Goal: Information Seeking & Learning: Learn about a topic

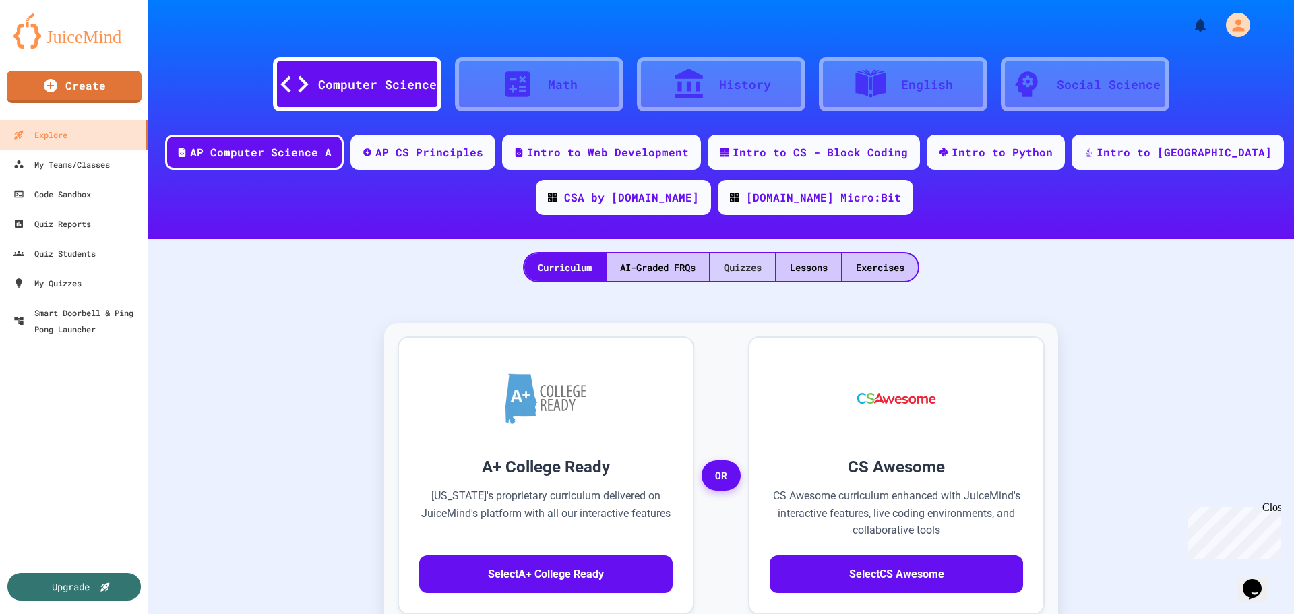
click at [756, 271] on div "Quizzes" at bounding box center [743, 267] width 65 height 28
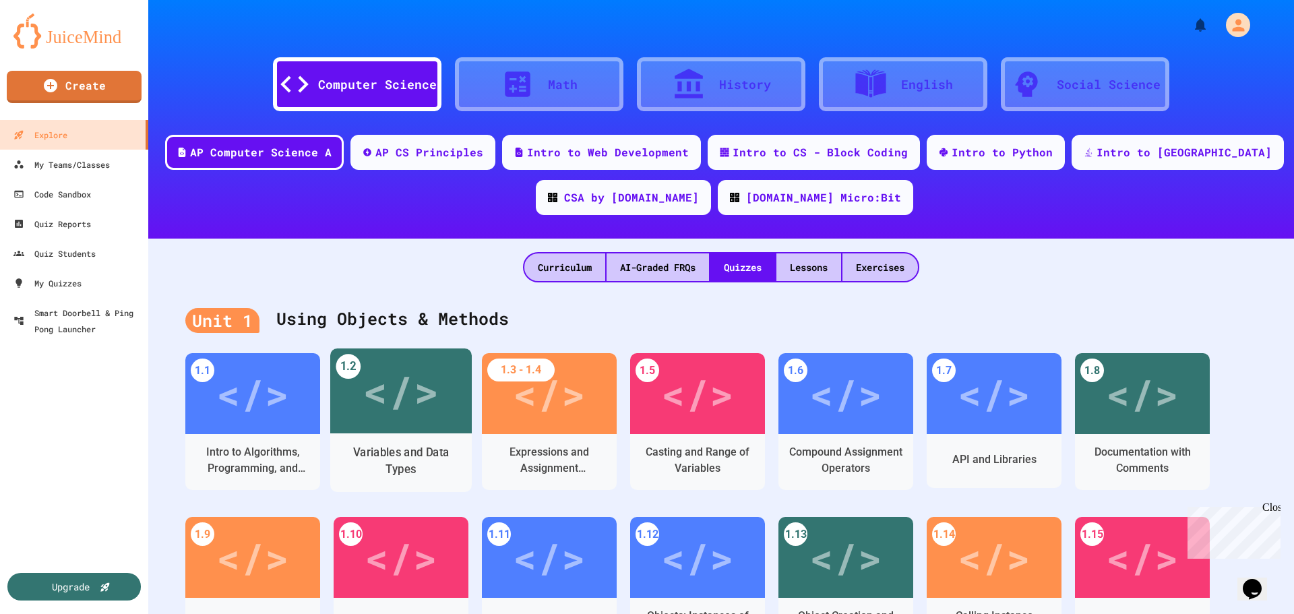
click at [431, 398] on div "</>" at bounding box center [401, 391] width 76 height 64
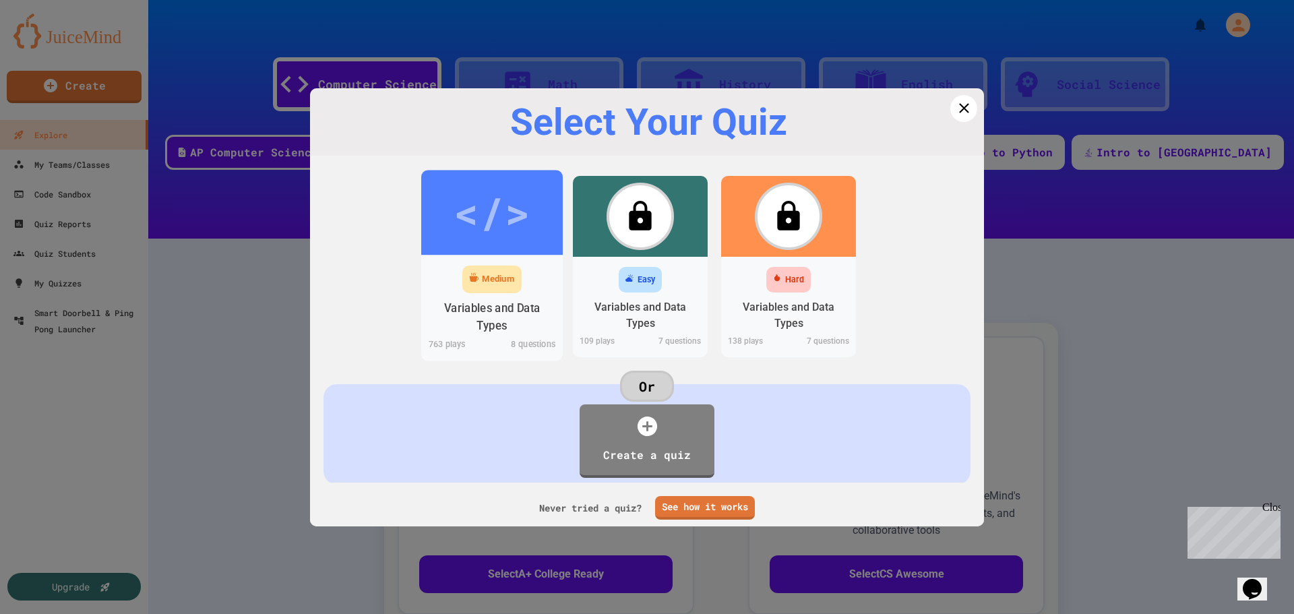
click at [497, 307] on div "Variables and Data Types" at bounding box center [492, 317] width 121 height 34
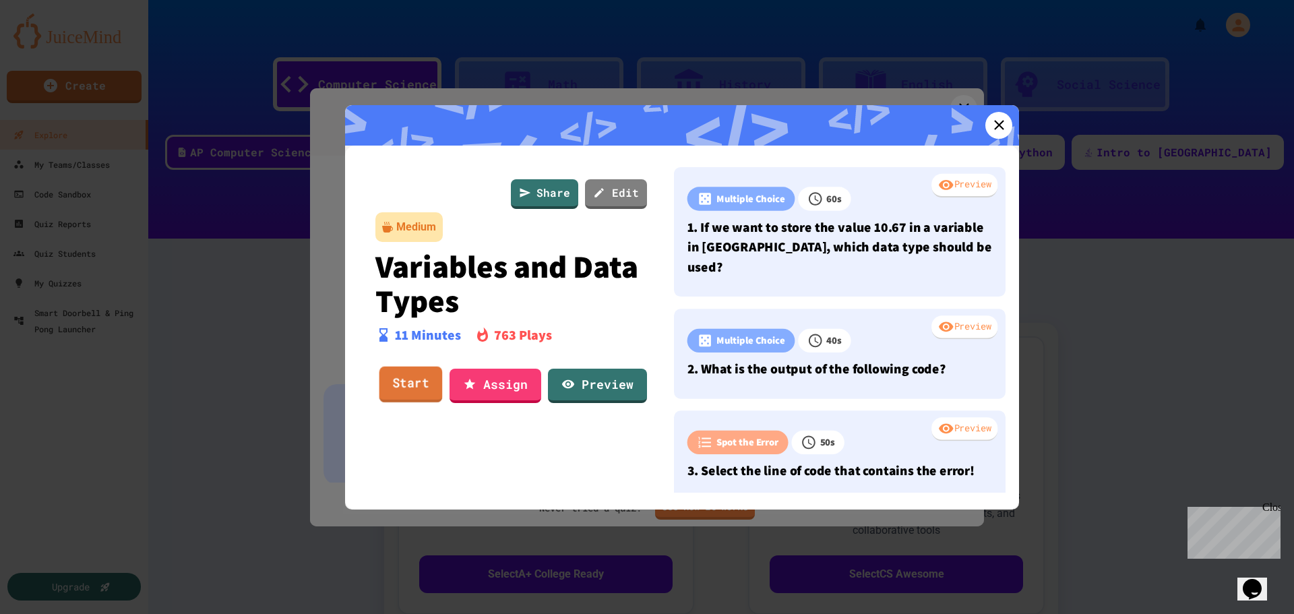
click at [425, 379] on link "Start" at bounding box center [411, 385] width 63 height 36
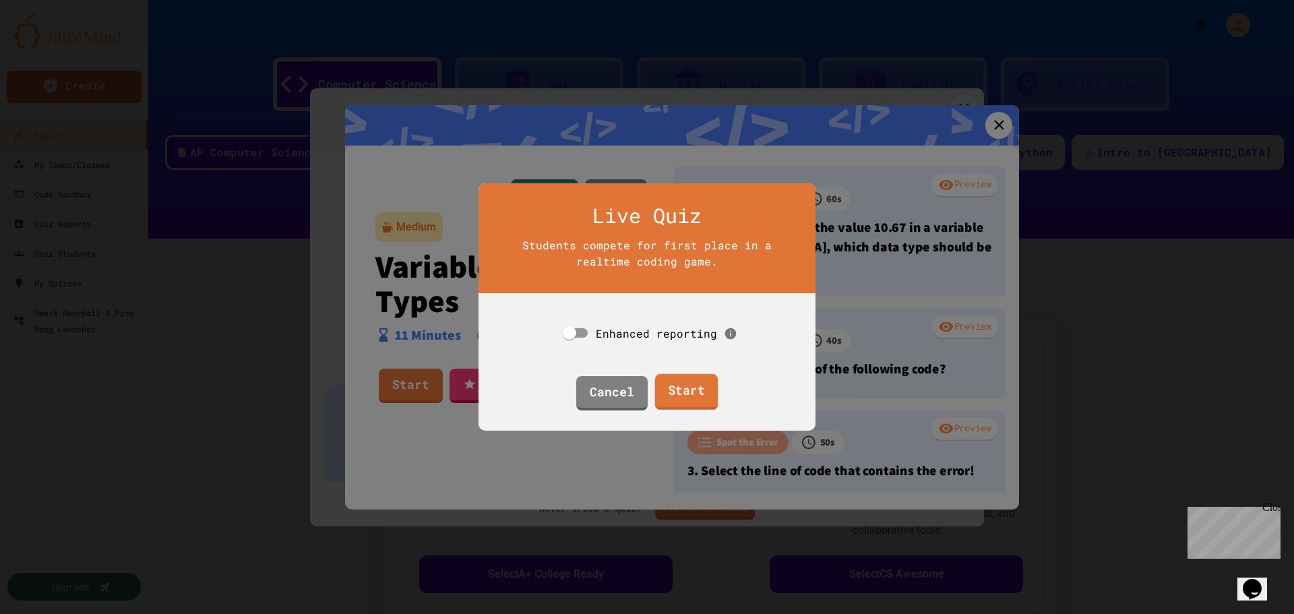
click at [671, 398] on link "Start" at bounding box center [686, 392] width 63 height 36
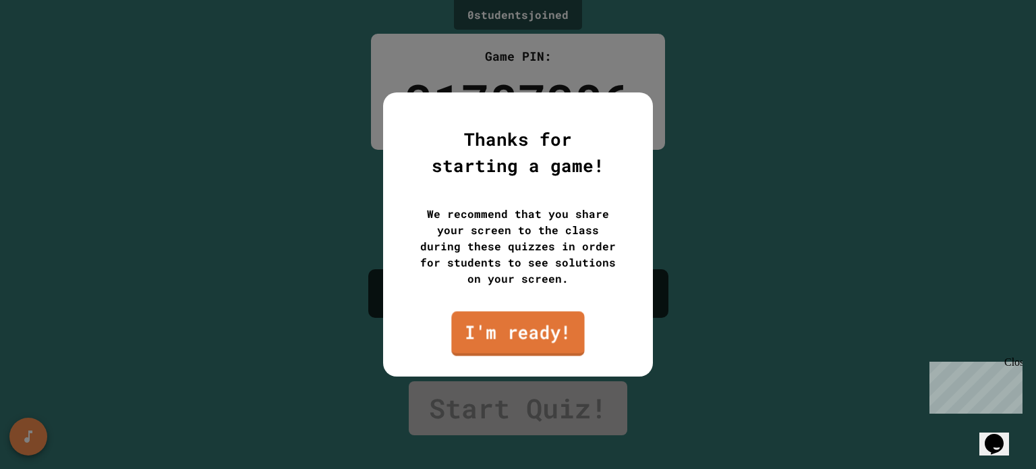
click at [538, 332] on link "I'm ready!" at bounding box center [517, 333] width 133 height 44
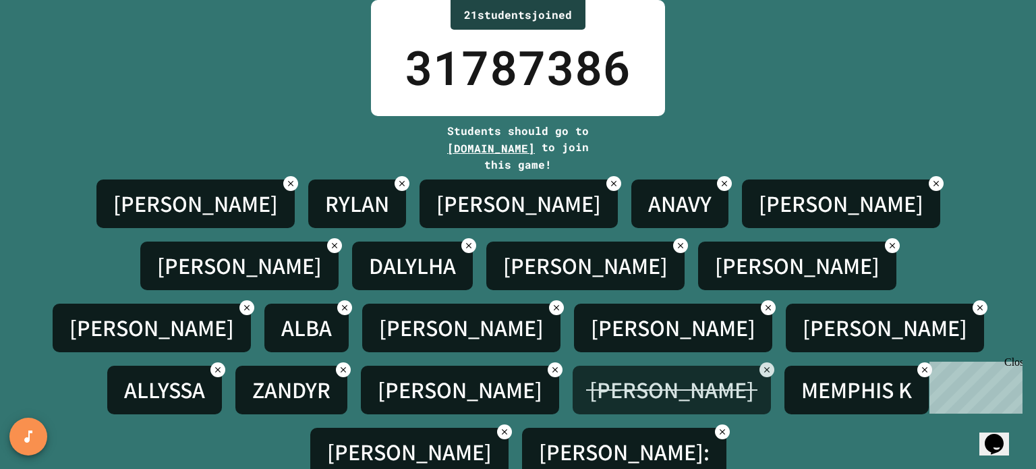
scroll to position [53, 0]
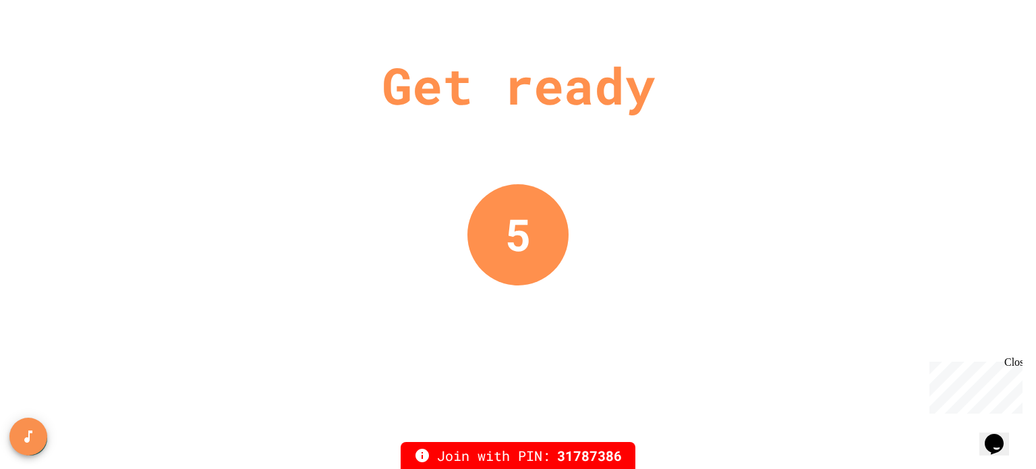
scroll to position [0, 0]
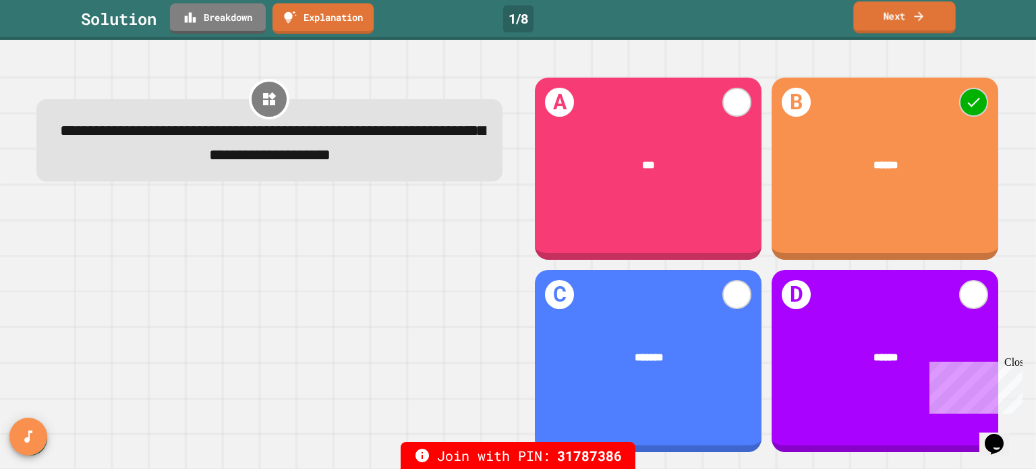
click at [924, 13] on icon at bounding box center [917, 16] width 13 height 14
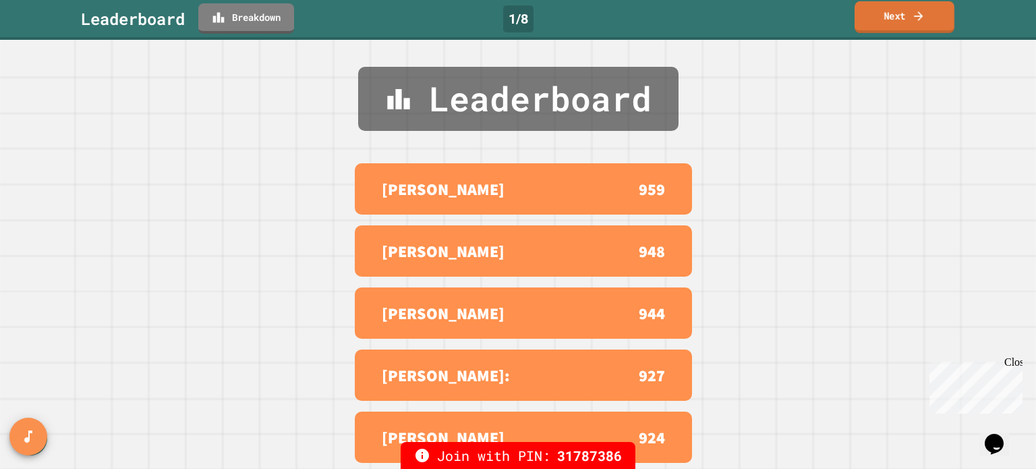
click at [898, 16] on link "Next" at bounding box center [904, 17] width 100 height 32
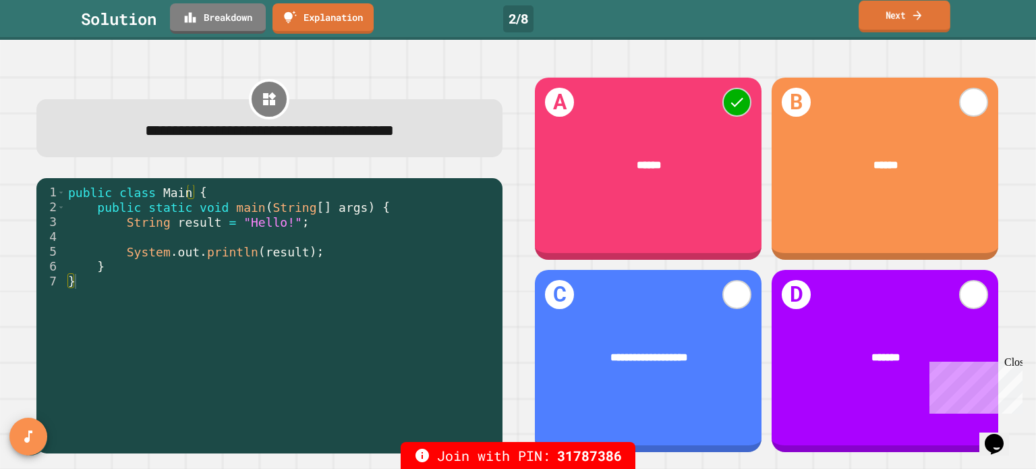
click at [893, 18] on link "Next" at bounding box center [904, 17] width 92 height 32
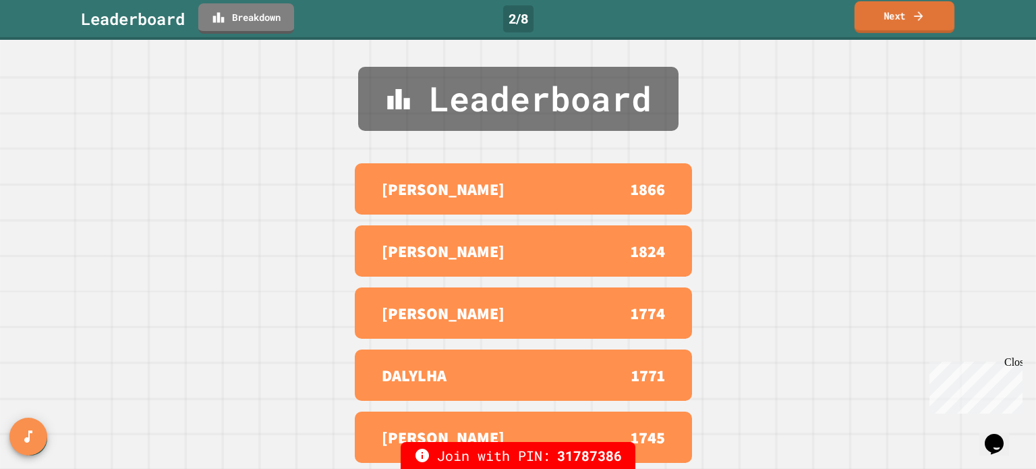
click at [893, 18] on link "Next" at bounding box center [904, 17] width 100 height 32
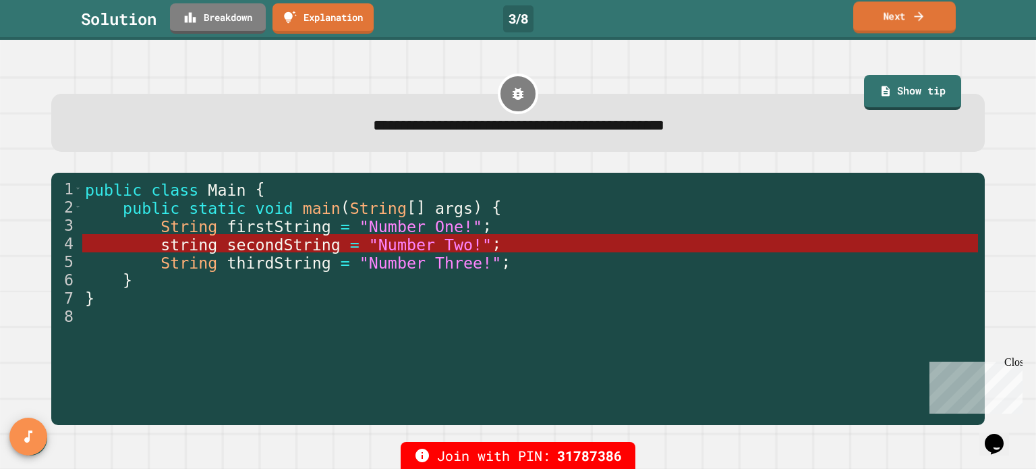
click at [937, 22] on link "Next" at bounding box center [904, 17] width 102 height 32
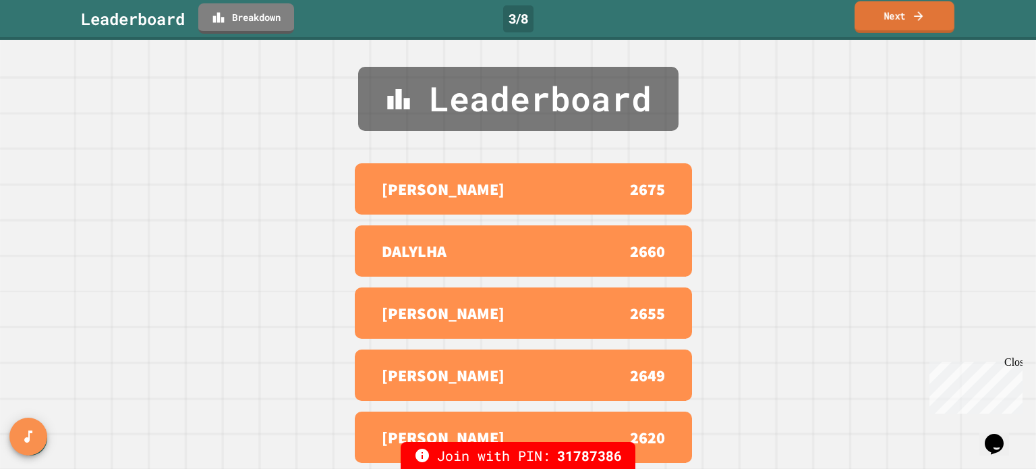
click at [934, 22] on link "Next" at bounding box center [904, 17] width 100 height 32
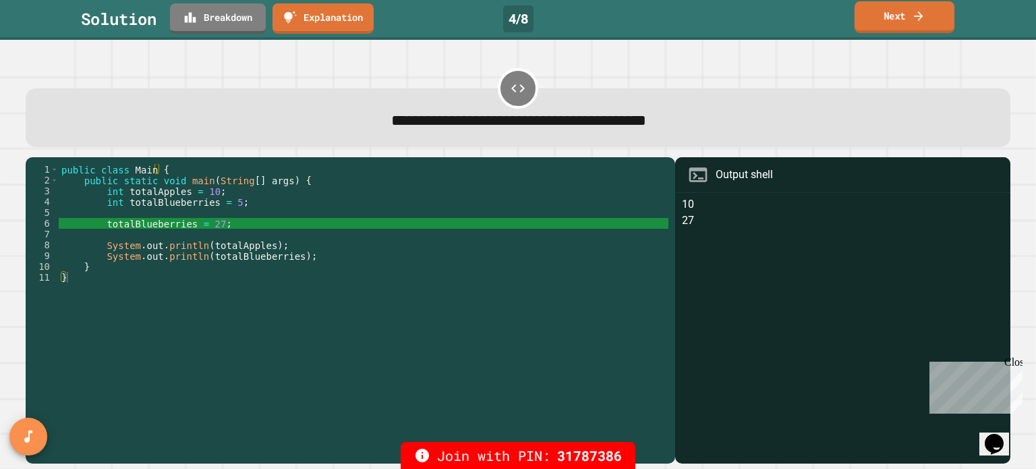
click at [888, 13] on link "Next" at bounding box center [904, 17] width 100 height 32
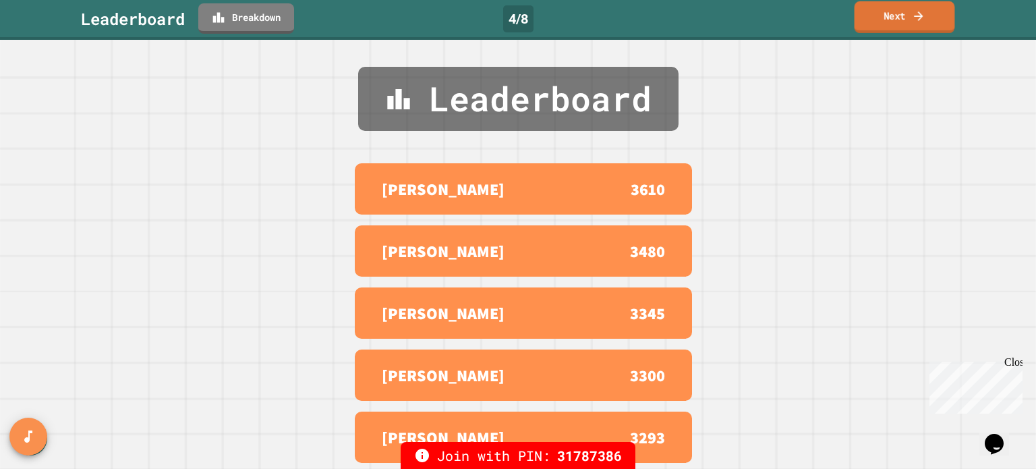
click at [888, 13] on link "Next" at bounding box center [904, 17] width 100 height 32
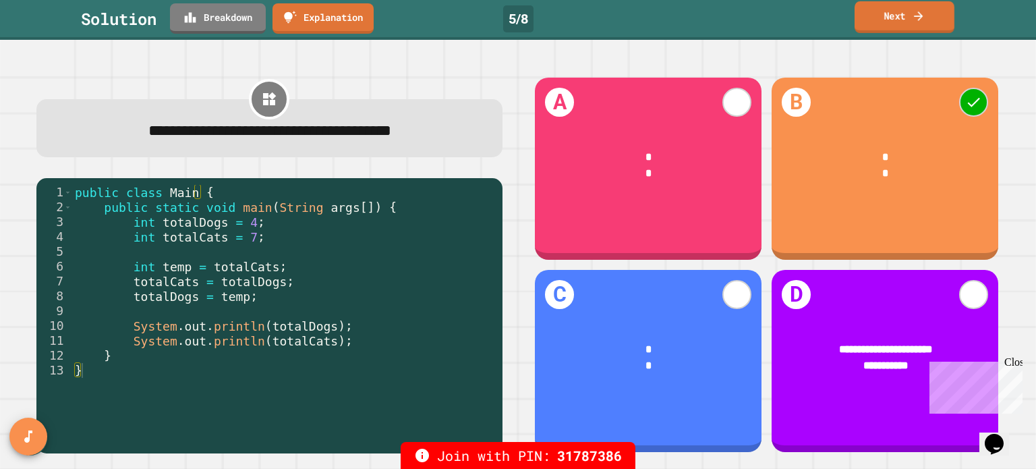
click at [888, 13] on link "Next" at bounding box center [904, 17] width 100 height 32
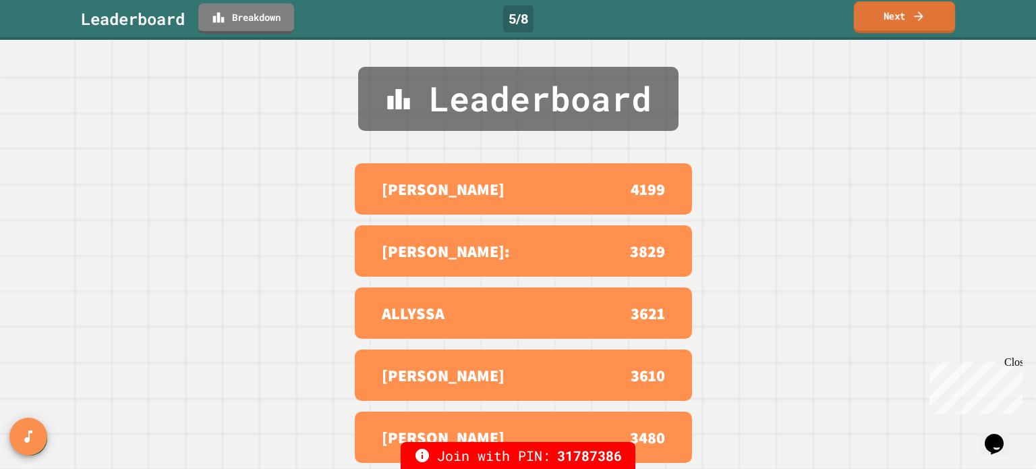
click at [888, 13] on link "Next" at bounding box center [904, 17] width 101 height 32
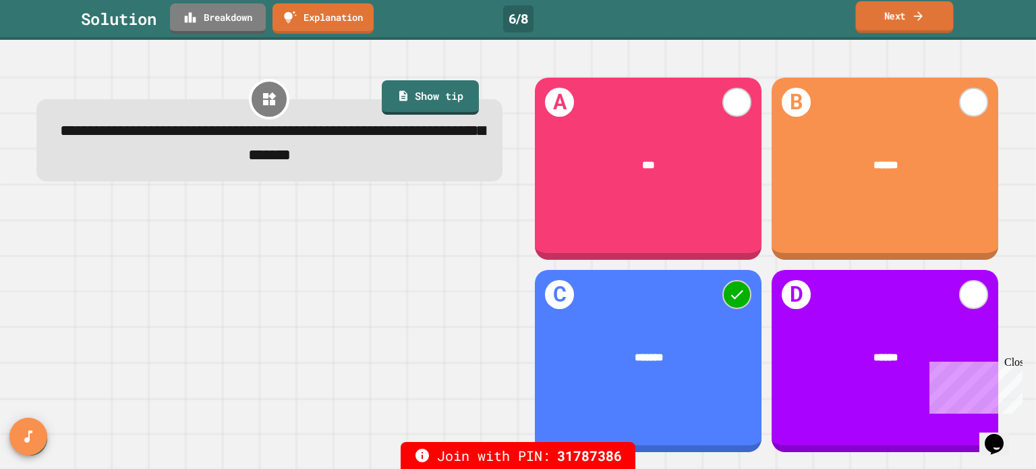
click at [874, 17] on link "Next" at bounding box center [904, 17] width 98 height 32
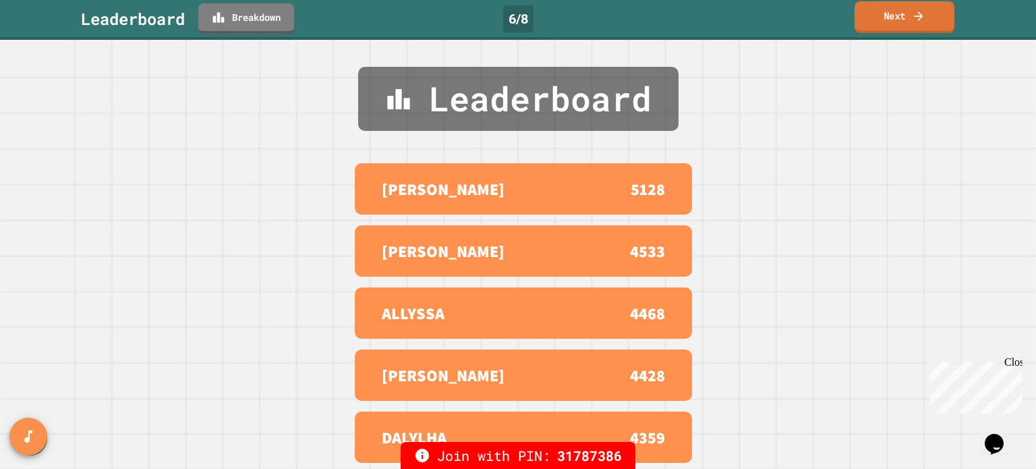
click at [874, 16] on link "Next" at bounding box center [904, 17] width 100 height 32
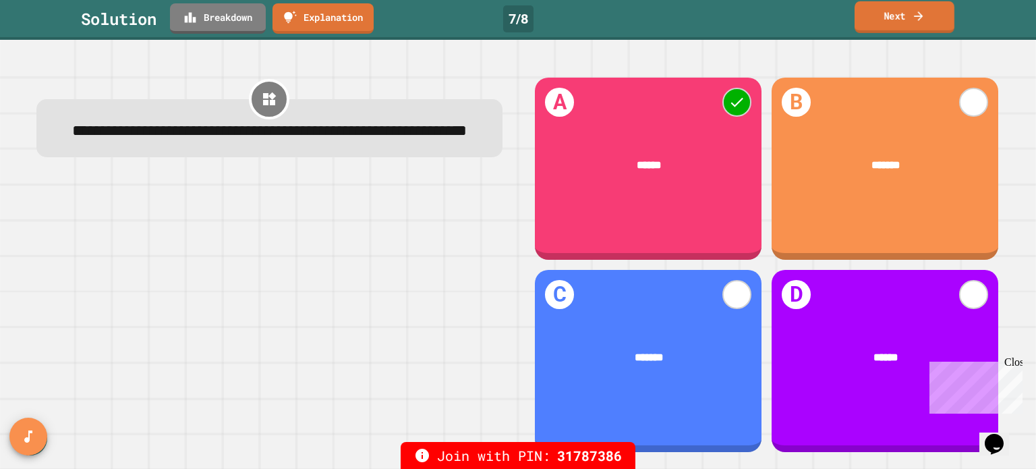
click at [874, 16] on link "Next" at bounding box center [904, 17] width 100 height 32
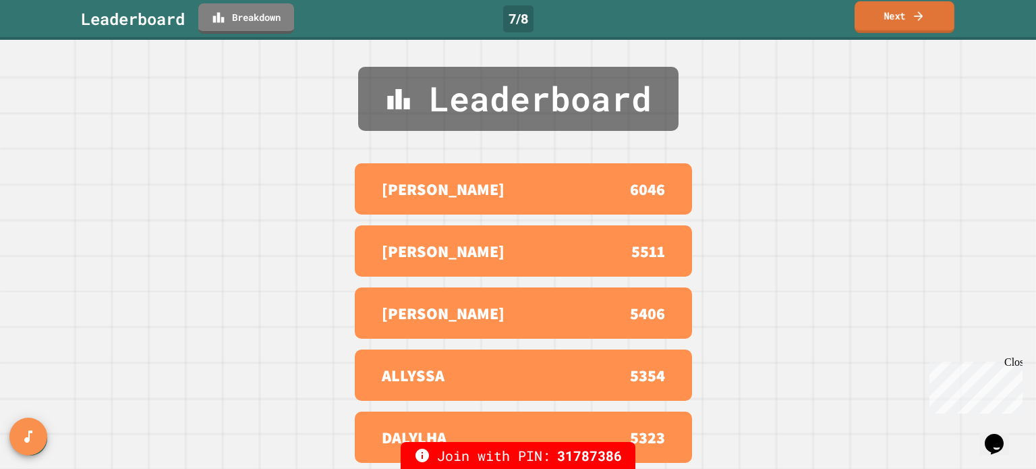
click at [874, 16] on link "Next" at bounding box center [904, 17] width 100 height 32
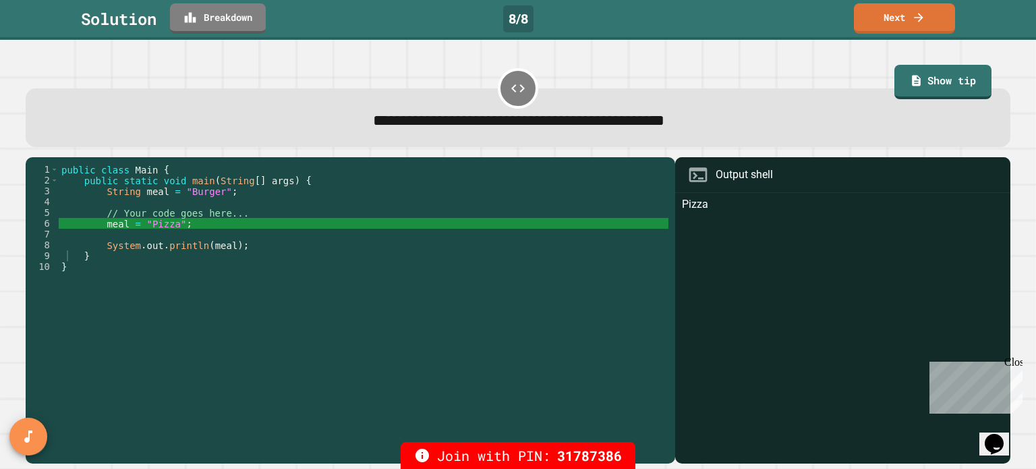
type textarea "**********"
click at [345, 249] on div "public class Main { public static void main ( String [ ] args ) { String meal =…" at bounding box center [363, 304] width 609 height 280
click at [913, 13] on icon at bounding box center [917, 16] width 13 height 14
